Goal: Task Accomplishment & Management: Manage account settings

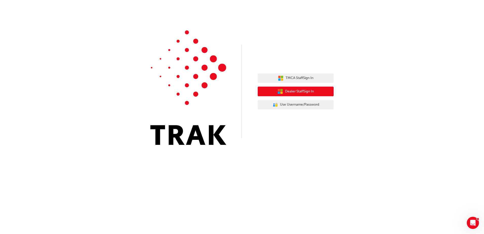
click at [327, 90] on button "Dealer Staff Sign In" at bounding box center [296, 92] width 76 height 10
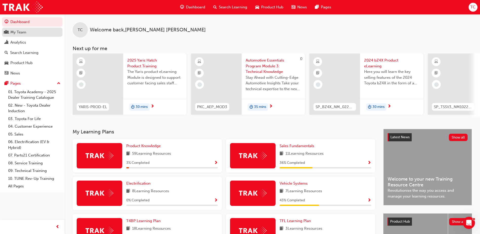
click at [22, 31] on div "My Team" at bounding box center [18, 32] width 16 height 6
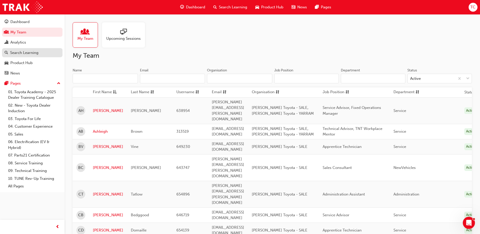
click at [24, 49] on link "Search Learning" at bounding box center [32, 52] width 60 height 9
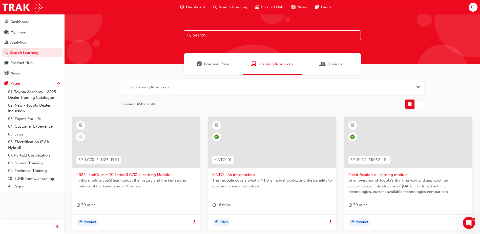
click at [195, 33] on input "text" at bounding box center [272, 35] width 177 height 10
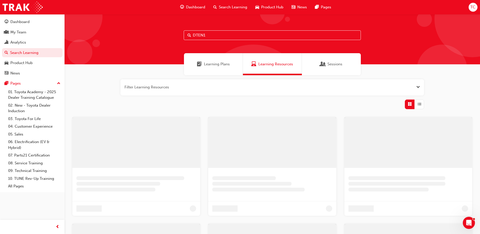
type input "DTEN1"
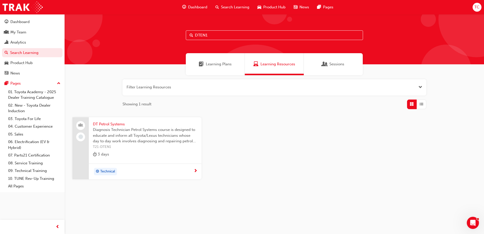
click at [110, 124] on span "DT Petrol Systems" at bounding box center [145, 124] width 105 height 6
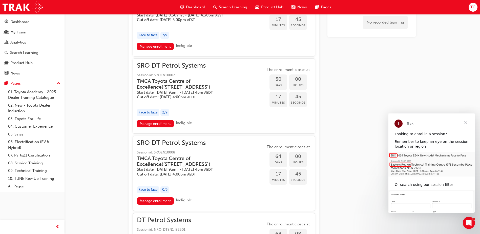
scroll to position [482, 0]
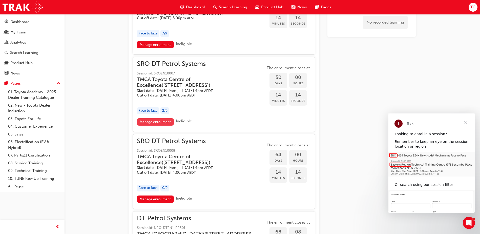
click at [152, 126] on link "Manage enrollment" at bounding box center [155, 121] width 37 height 7
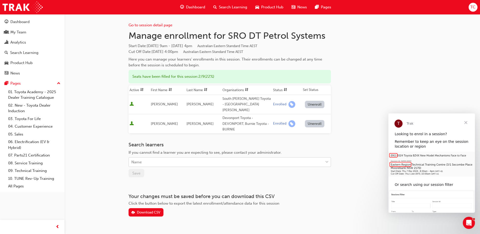
click at [190, 158] on div "Name" at bounding box center [226, 162] width 194 height 9
type input "CARR"
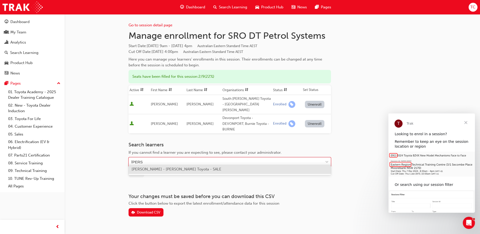
click at [180, 171] on span "Steven Carr - Turnbull Toyota - SALE" at bounding box center [177, 169] width 90 height 5
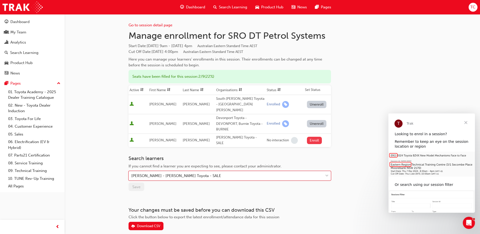
click at [312, 137] on button "Enroll" at bounding box center [314, 140] width 15 height 7
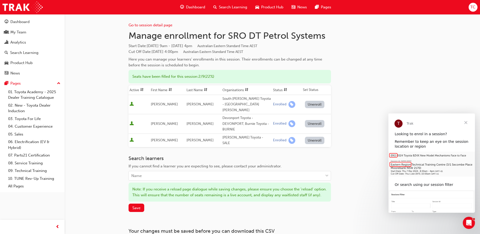
scroll to position [42, 0]
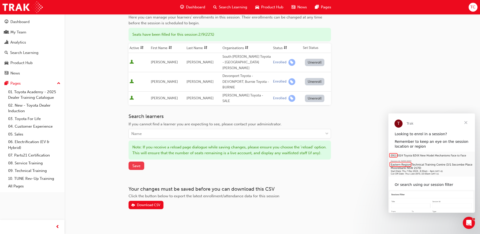
click at [136, 163] on span "Save" at bounding box center [136, 165] width 8 height 5
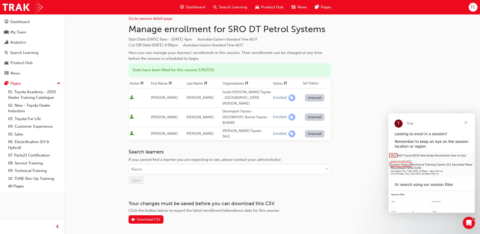
scroll to position [0, 0]
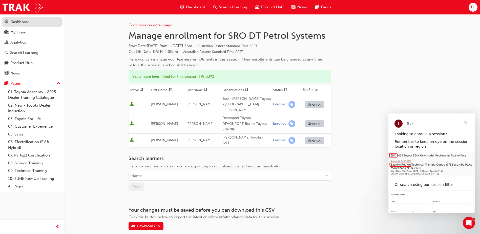
click at [15, 23] on div "Dashboard" at bounding box center [19, 22] width 19 height 6
